Goal: Obtain resource: Download file/media

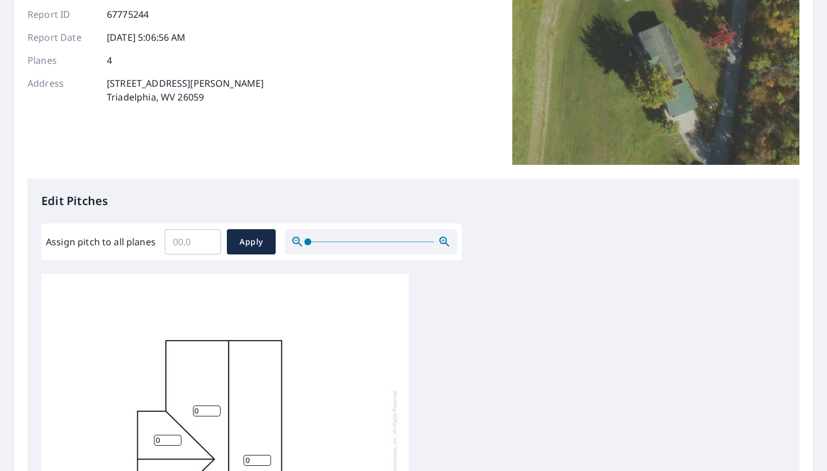
scroll to position [224, 0]
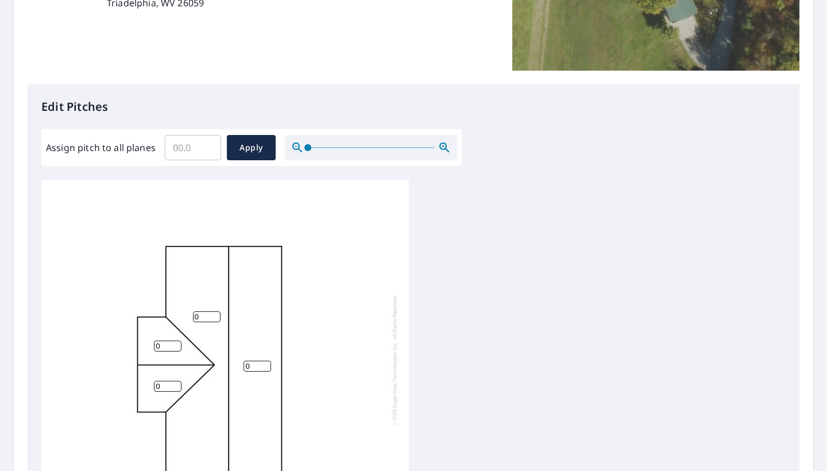
type input "0"
click at [205, 149] on input "0" at bounding box center [193, 148] width 56 height 32
type input "4"
click at [250, 151] on span "Apply" at bounding box center [251, 148] width 30 height 14
type input "4"
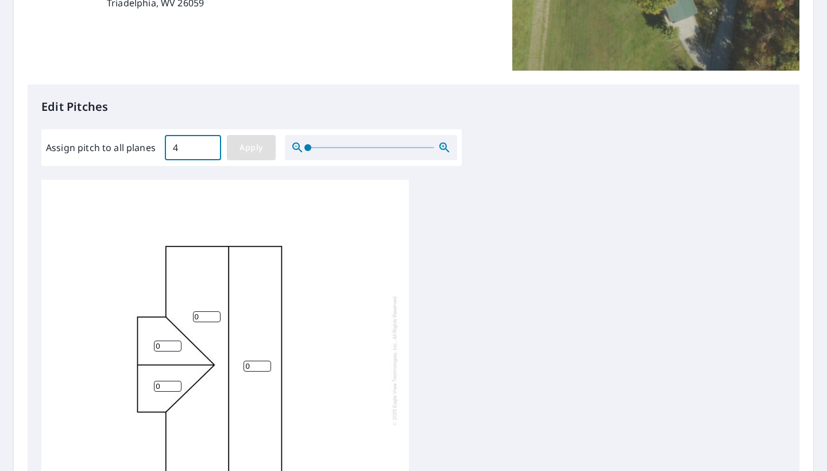
type input "4"
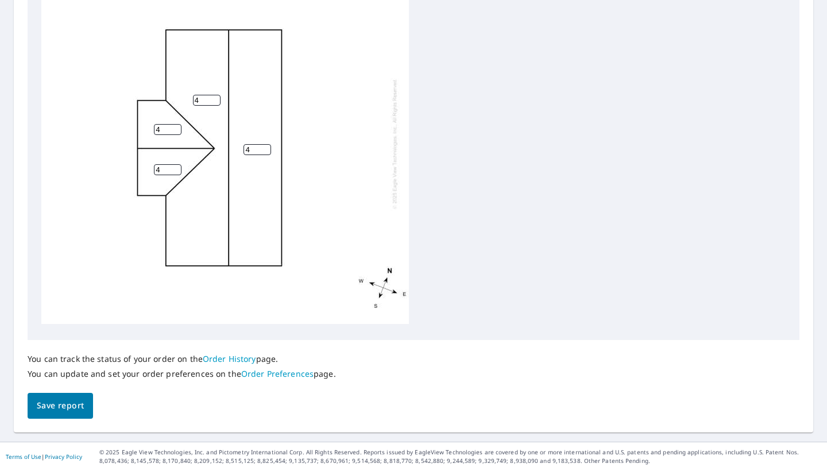
scroll to position [438, 0]
click at [52, 408] on span "Save report" at bounding box center [60, 406] width 47 height 14
click at [66, 412] on span "Save report" at bounding box center [60, 407] width 47 height 14
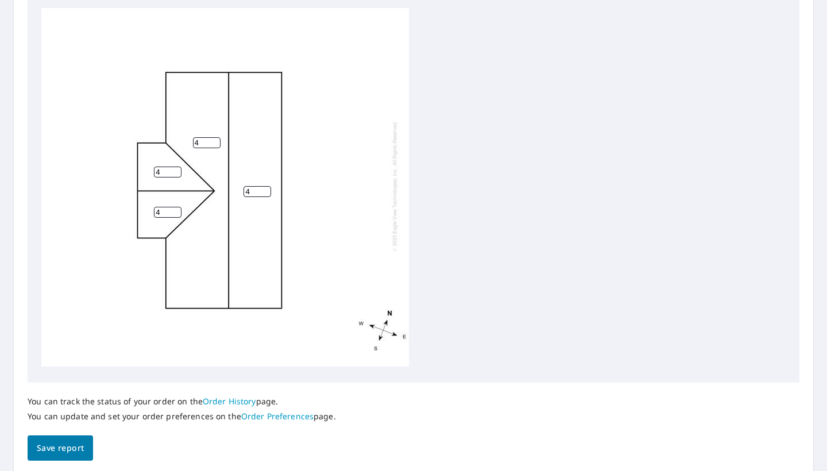
scroll to position [0, 0]
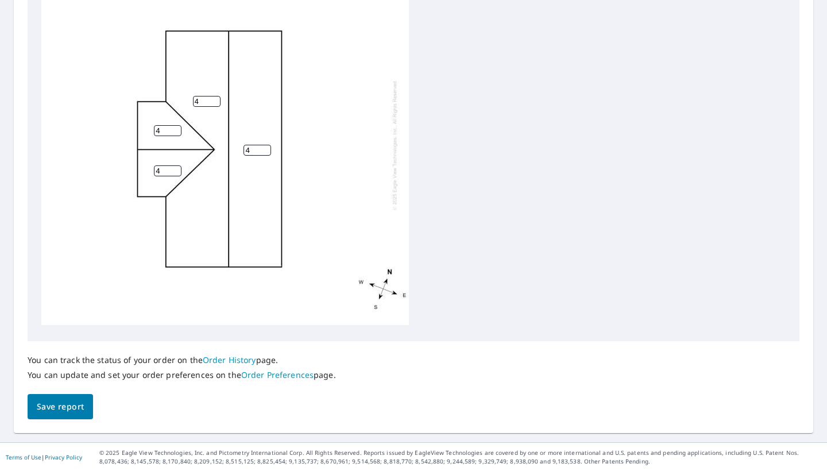
click at [67, 411] on span "Save report" at bounding box center [60, 407] width 47 height 14
click at [520, 241] on div "4 4 4 4" at bounding box center [413, 146] width 745 height 361
click at [73, 404] on span "Save report" at bounding box center [60, 407] width 47 height 14
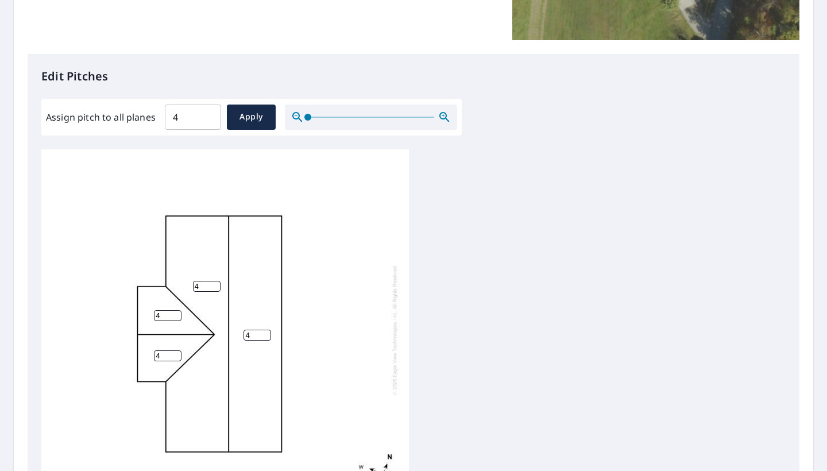
scroll to position [275, 0]
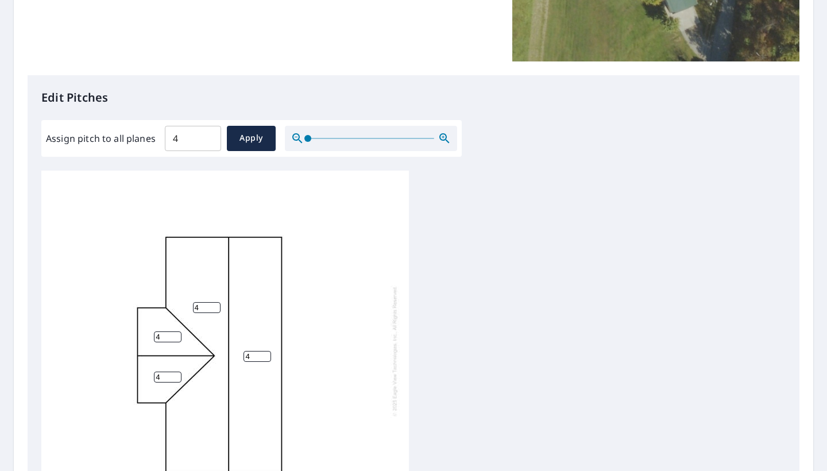
click at [199, 137] on input "4" at bounding box center [193, 138] width 56 height 32
type input "3"
click at [253, 141] on span "Apply" at bounding box center [251, 138] width 30 height 14
type input "3"
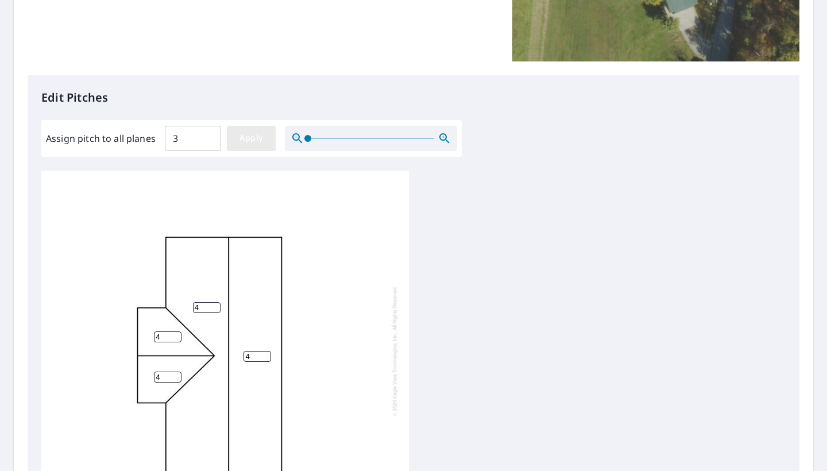
type input "3"
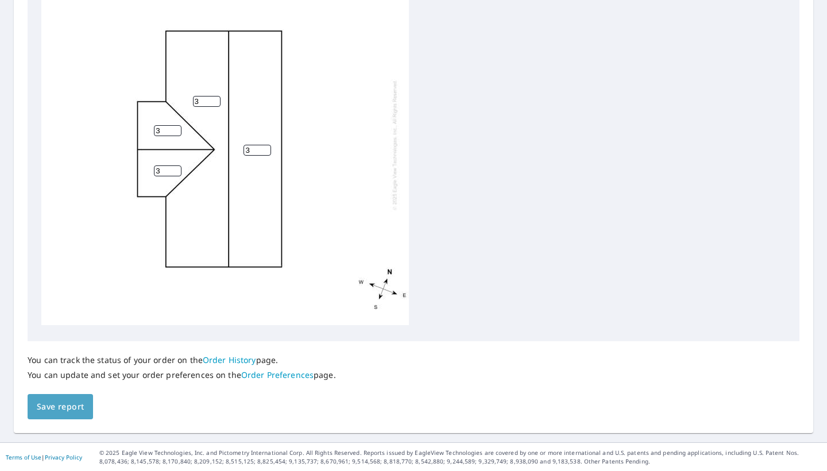
click at [79, 405] on span "Save report" at bounding box center [60, 407] width 47 height 14
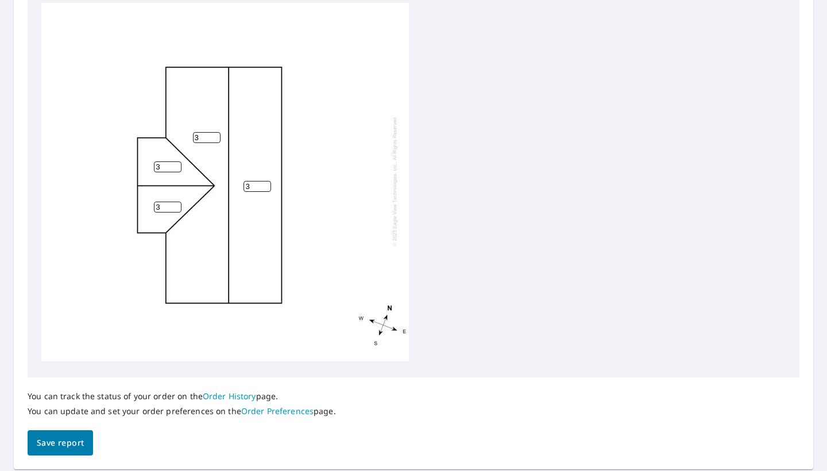
click at [64, 444] on span "Save report" at bounding box center [60, 443] width 47 height 14
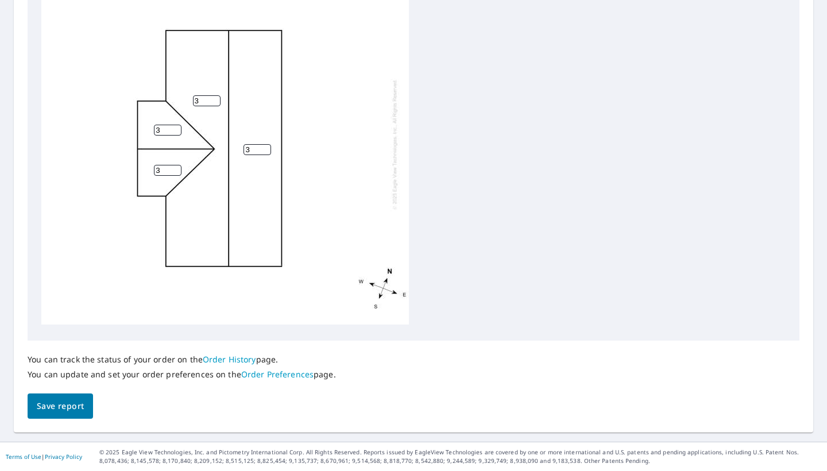
scroll to position [479, 0]
click at [233, 359] on link "Order History" at bounding box center [229, 360] width 53 height 11
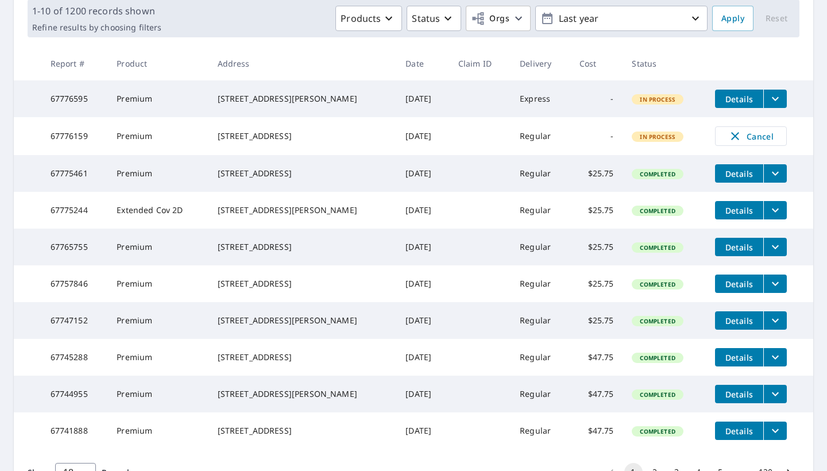
scroll to position [176, 0]
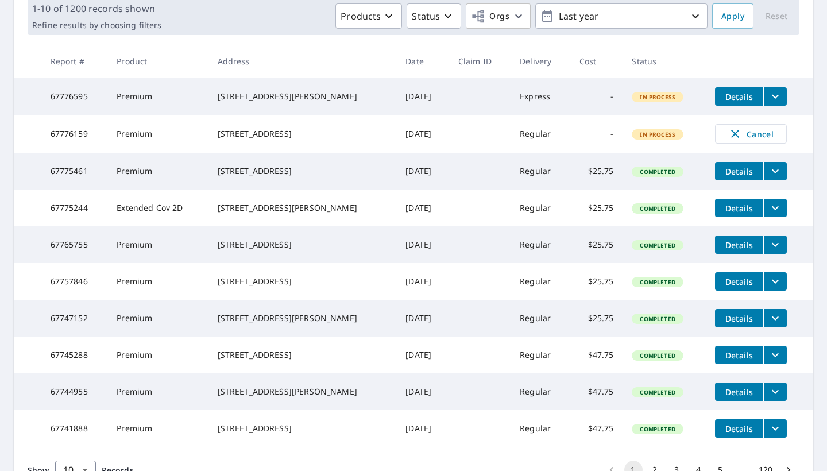
click at [727, 214] on span "Details" at bounding box center [739, 208] width 34 height 11
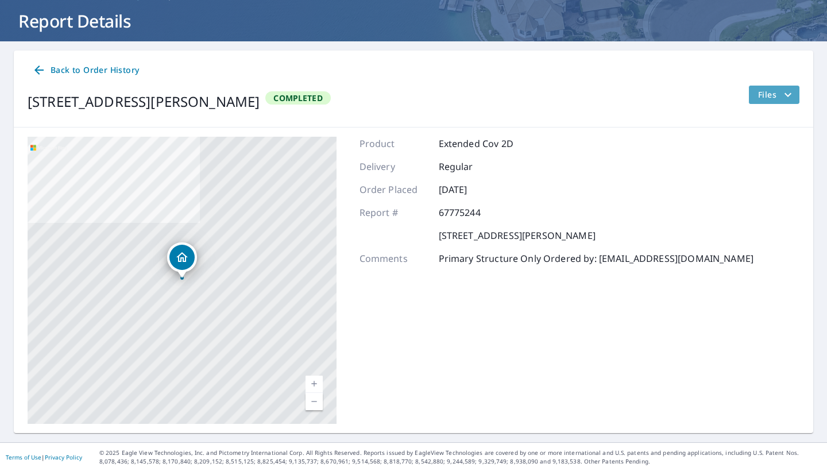
click at [771, 93] on span "Files" at bounding box center [777, 95] width 37 height 14
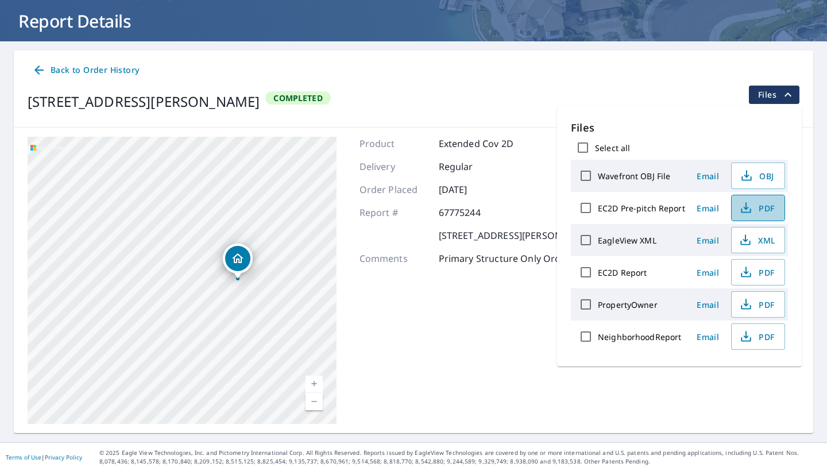
click at [748, 207] on icon "button" at bounding box center [747, 208] width 14 height 14
click at [748, 175] on icon "button" at bounding box center [747, 176] width 14 height 14
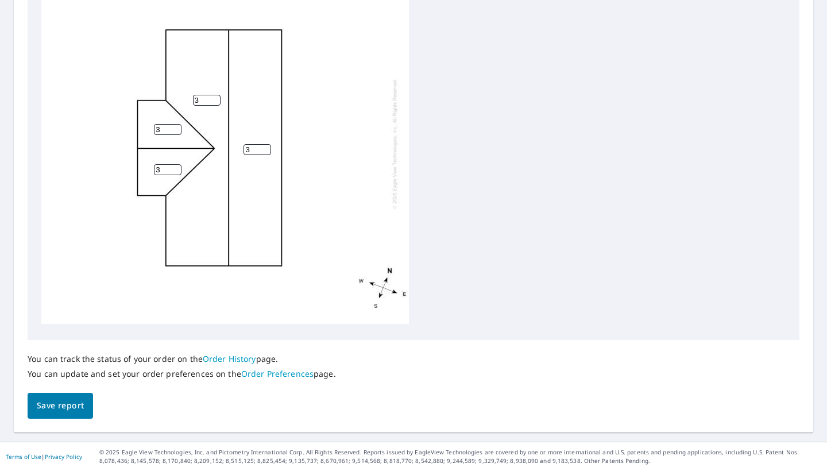
scroll to position [438, 0]
click at [60, 402] on span "Save report" at bounding box center [60, 406] width 47 height 14
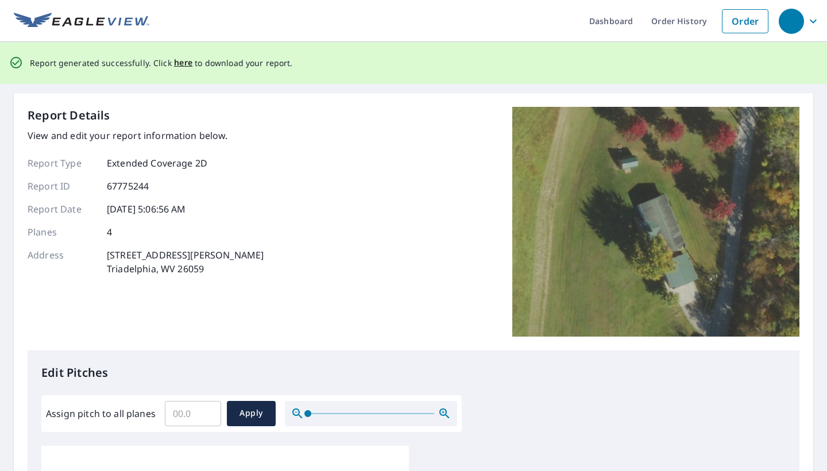
scroll to position [0, 0]
click at [621, 21] on link "Dashboard" at bounding box center [611, 21] width 62 height 42
